Goal: Find specific page/section: Find specific page/section

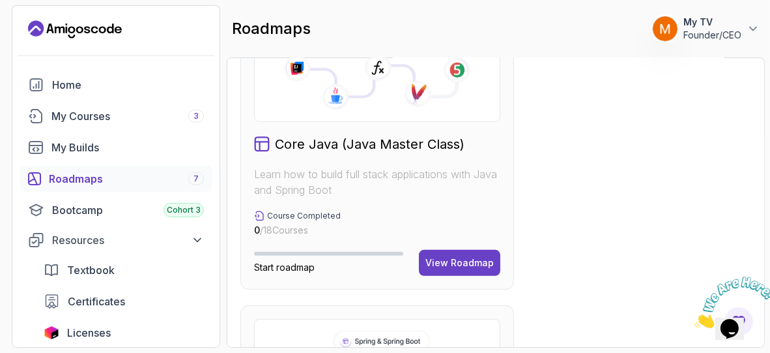
click at [101, 35] on icon "Landing page" at bounding box center [75, 29] width 94 height 21
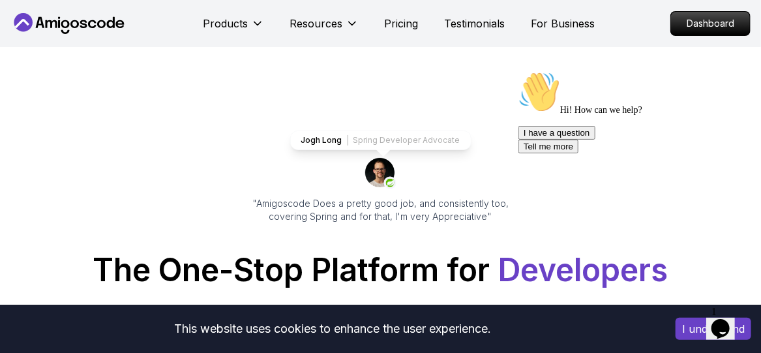
click at [342, 142] on p "Jogh Long" at bounding box center [321, 140] width 41 height 10
drag, startPoint x: 324, startPoint y: 144, endPoint x: 458, endPoint y: 134, distance: 134.0
click at [458, 134] on div "Jogh Long Spring Developer Advocate" at bounding box center [380, 140] width 181 height 20
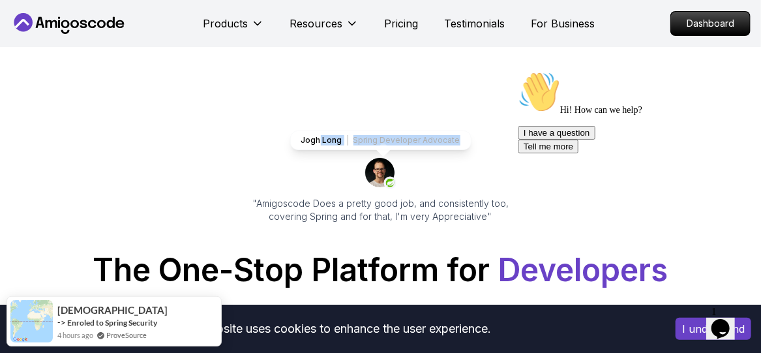
click at [458, 134] on div "Jogh Long Spring Developer Advocate" at bounding box center [380, 140] width 181 height 20
drag, startPoint x: 349, startPoint y: 141, endPoint x: 307, endPoint y: 139, distance: 42.4
click at [307, 139] on div "Jogh Long Spring Developer Advocate" at bounding box center [380, 140] width 181 height 20
drag, startPoint x: 301, startPoint y: 140, endPoint x: 348, endPoint y: 139, distance: 46.9
click at [348, 139] on div "Jogh Long Spring Developer Advocate" at bounding box center [380, 140] width 181 height 20
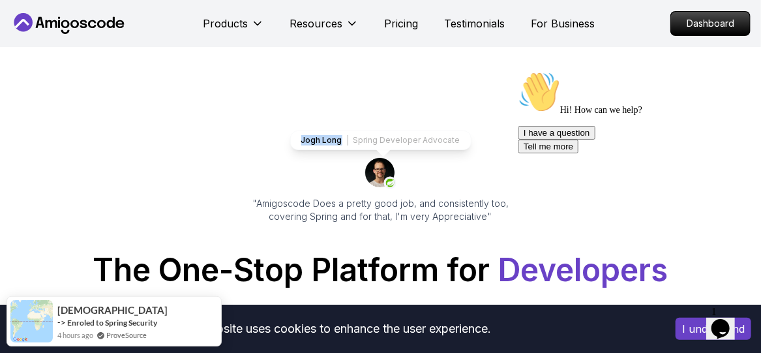
copy p "Jogh Long"
